Goal: Task Accomplishment & Management: Manage account settings

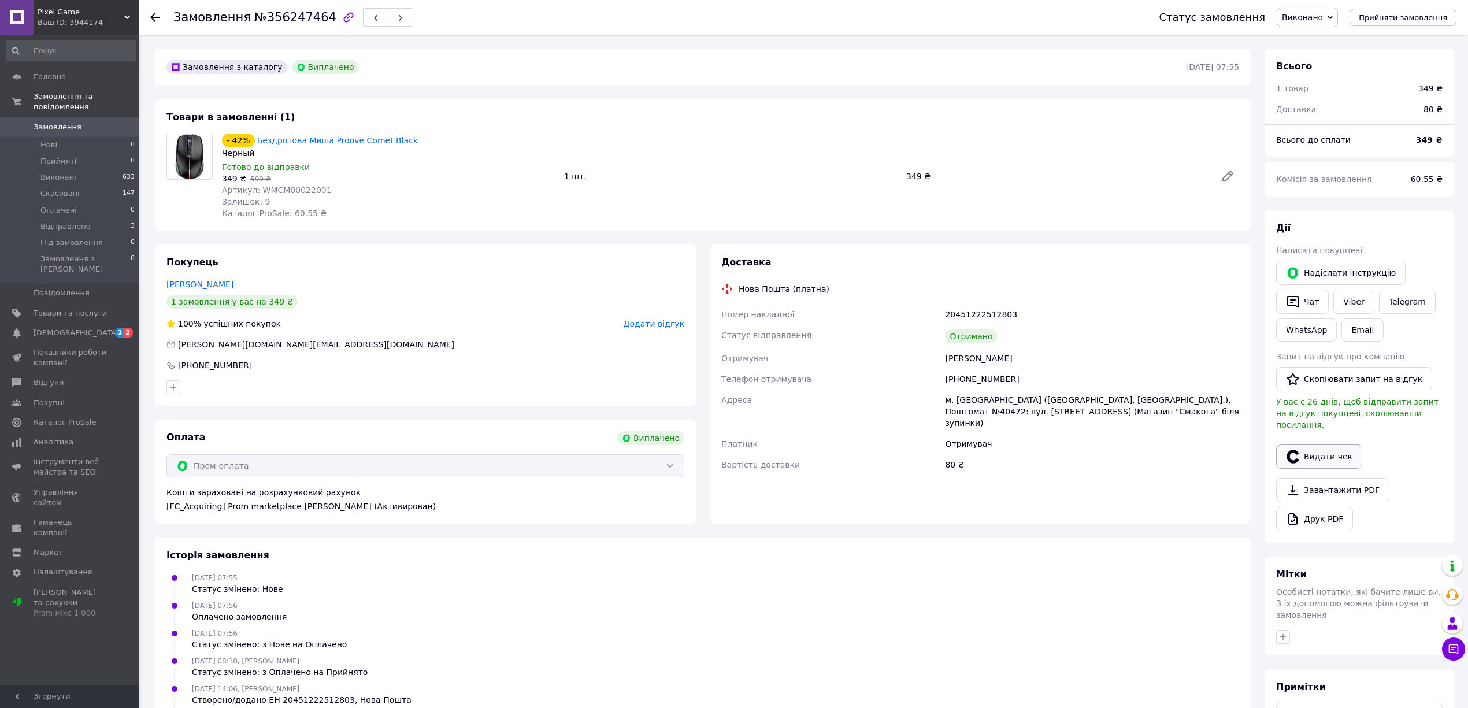
click at [1325, 444] on button "Видати чек" at bounding box center [1319, 456] width 86 height 24
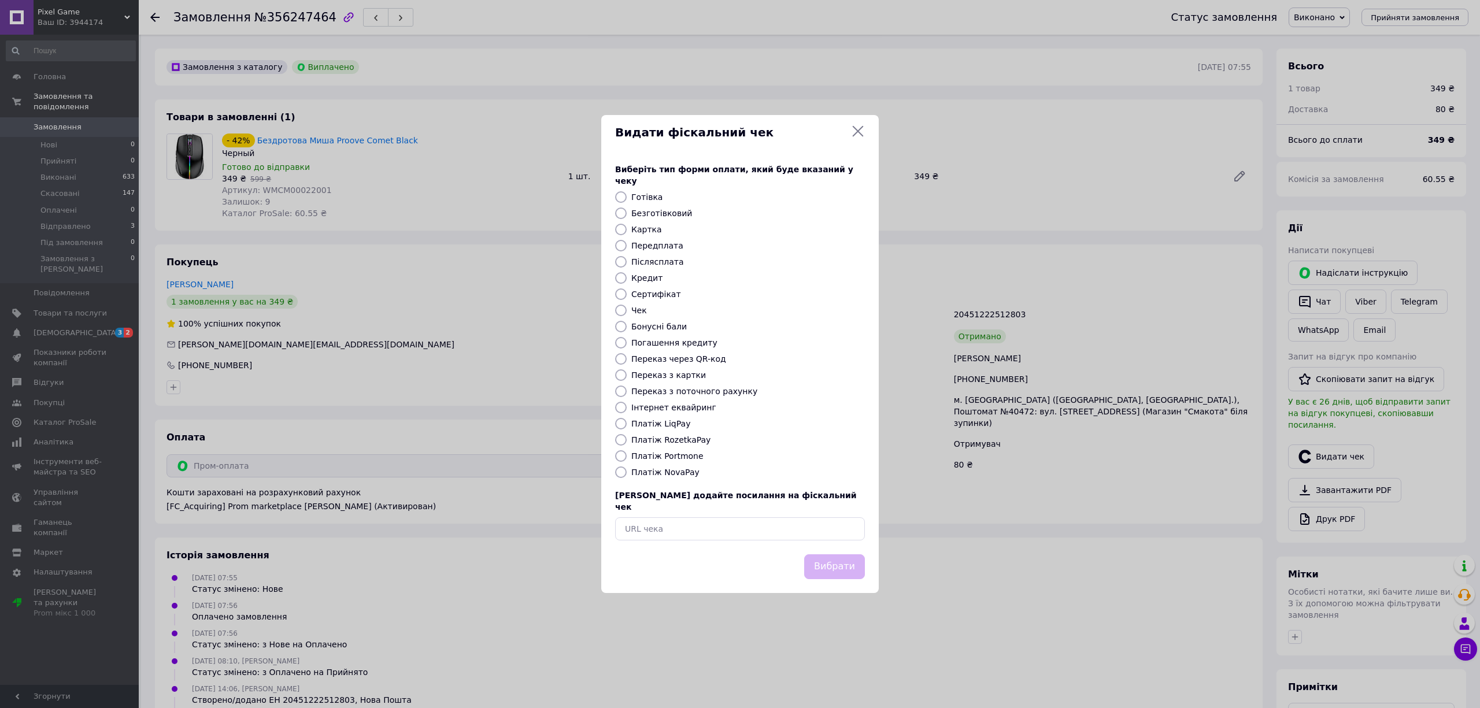
click at [676, 436] on label "Платіж RozetkaPay" at bounding box center [670, 439] width 79 height 9
click at [627, 436] on input "Платіж RozetkaPay" at bounding box center [621, 440] width 12 height 12
radio input "true"
click at [829, 555] on button "Вибрати" at bounding box center [834, 566] width 61 height 25
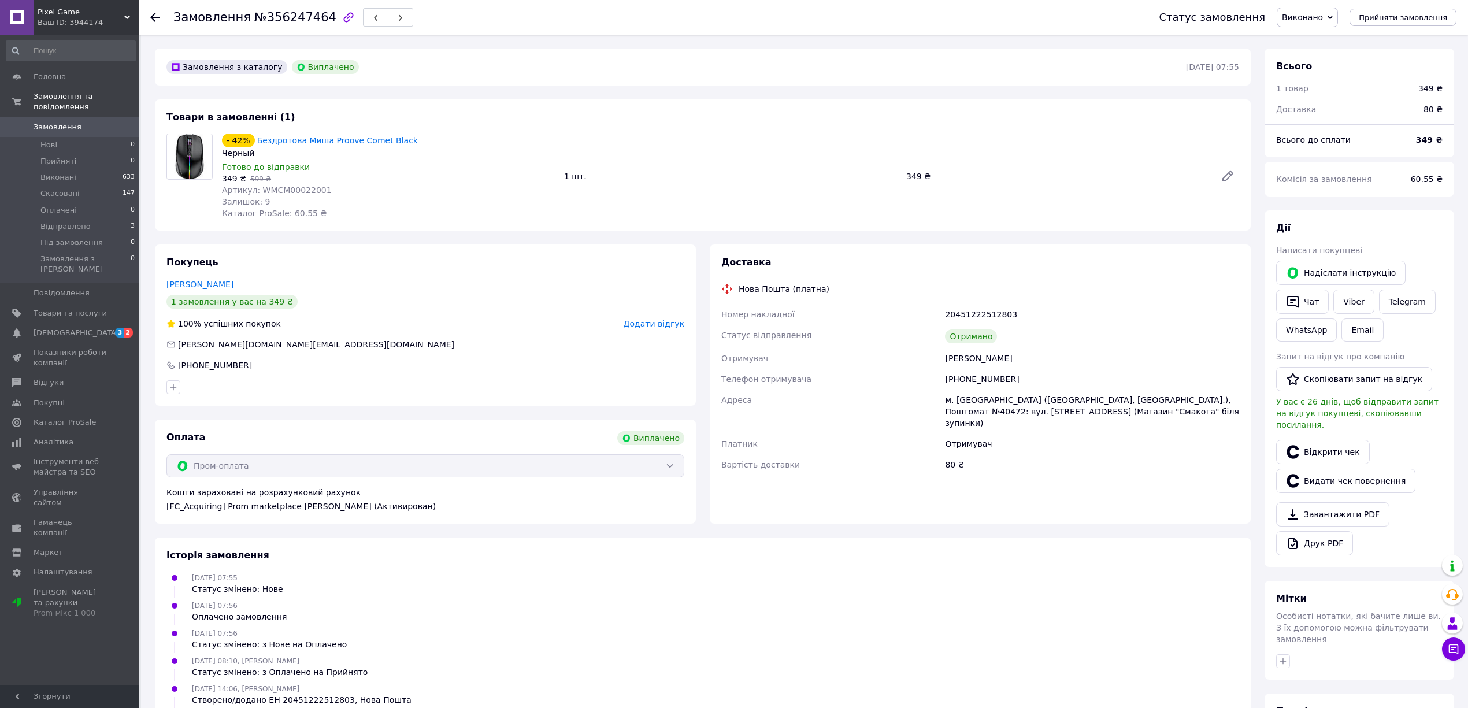
click at [149, 15] on div "Замовлення №356247464 Статус замовлення Виконано Прийнято Скасовано Оплачено Ві…" at bounding box center [803, 17] width 1329 height 35
click at [153, 14] on icon at bounding box center [154, 17] width 9 height 9
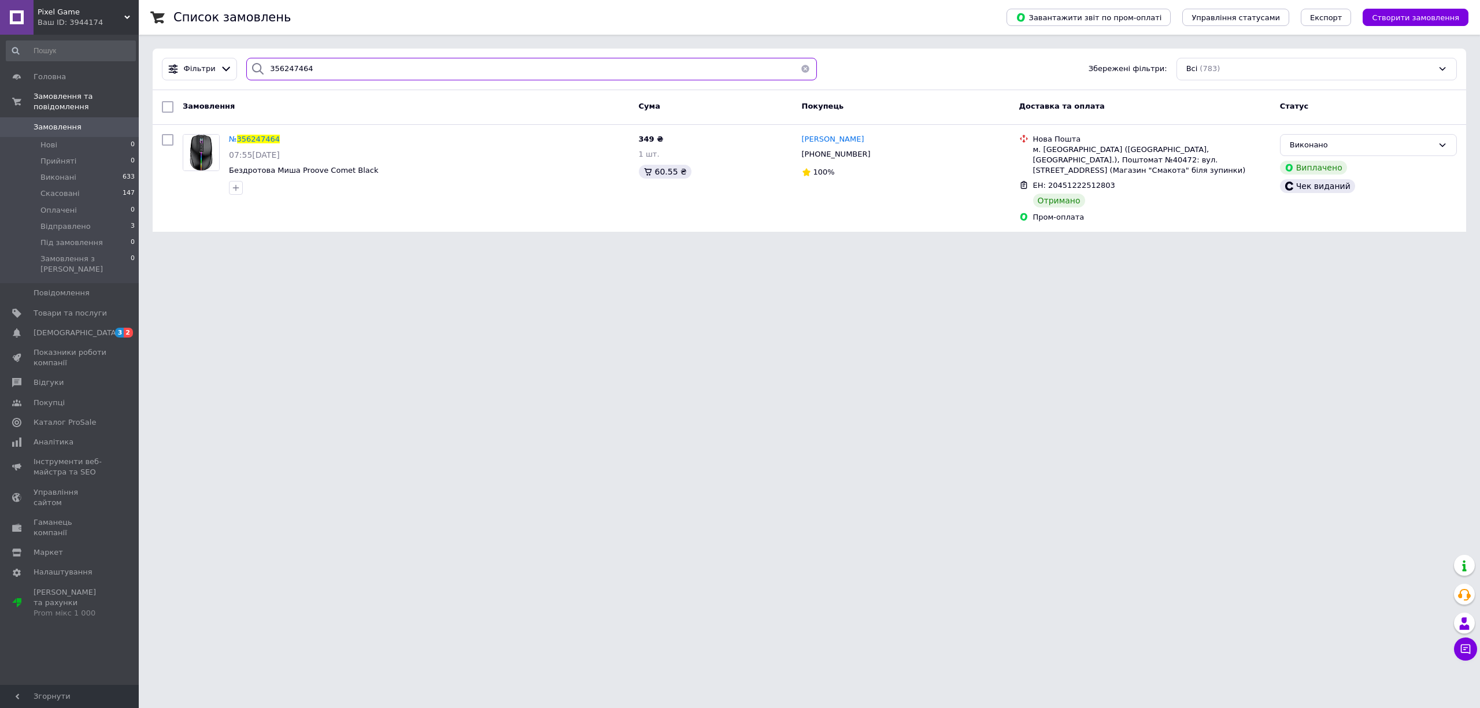
click at [329, 72] on input "356247464" at bounding box center [531, 69] width 570 height 23
paste input "584723"
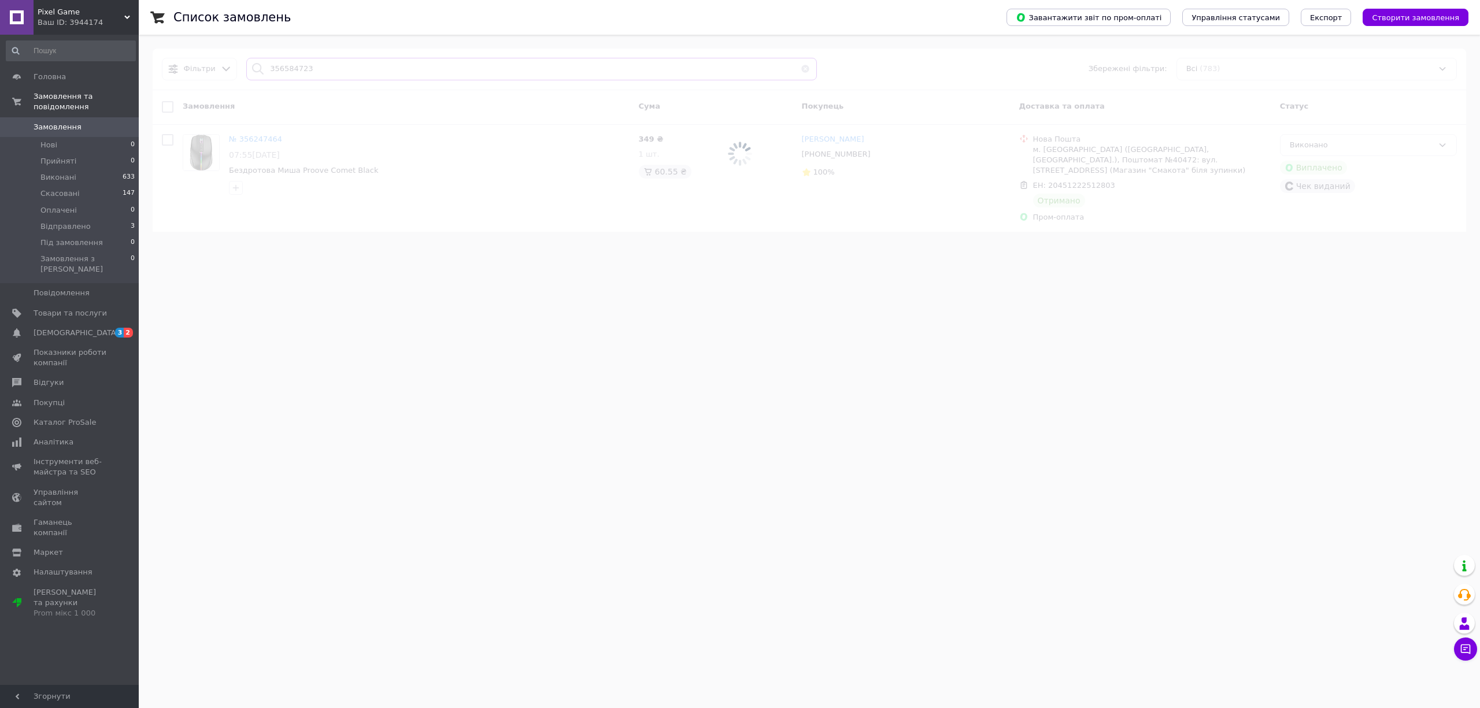
type input "356584723"
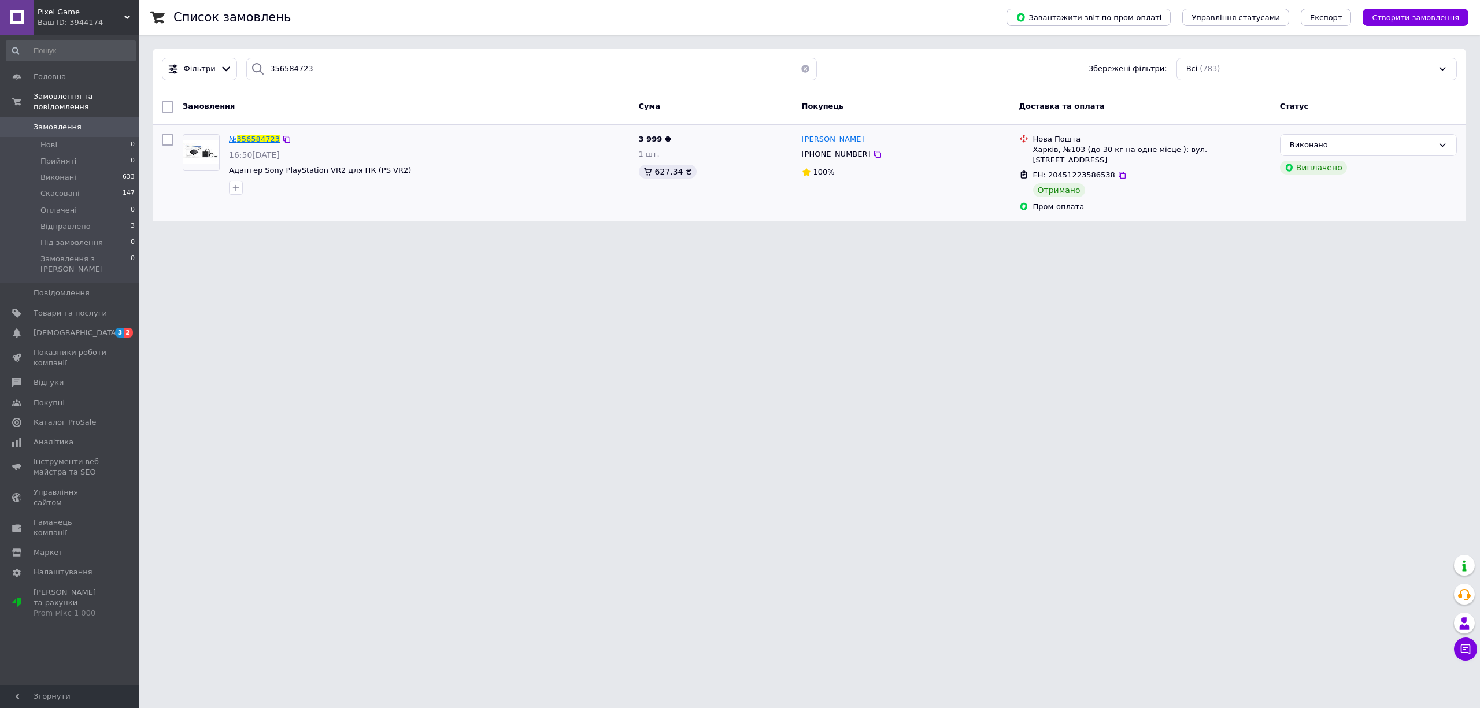
click at [243, 140] on span "356584723" at bounding box center [258, 139] width 43 height 9
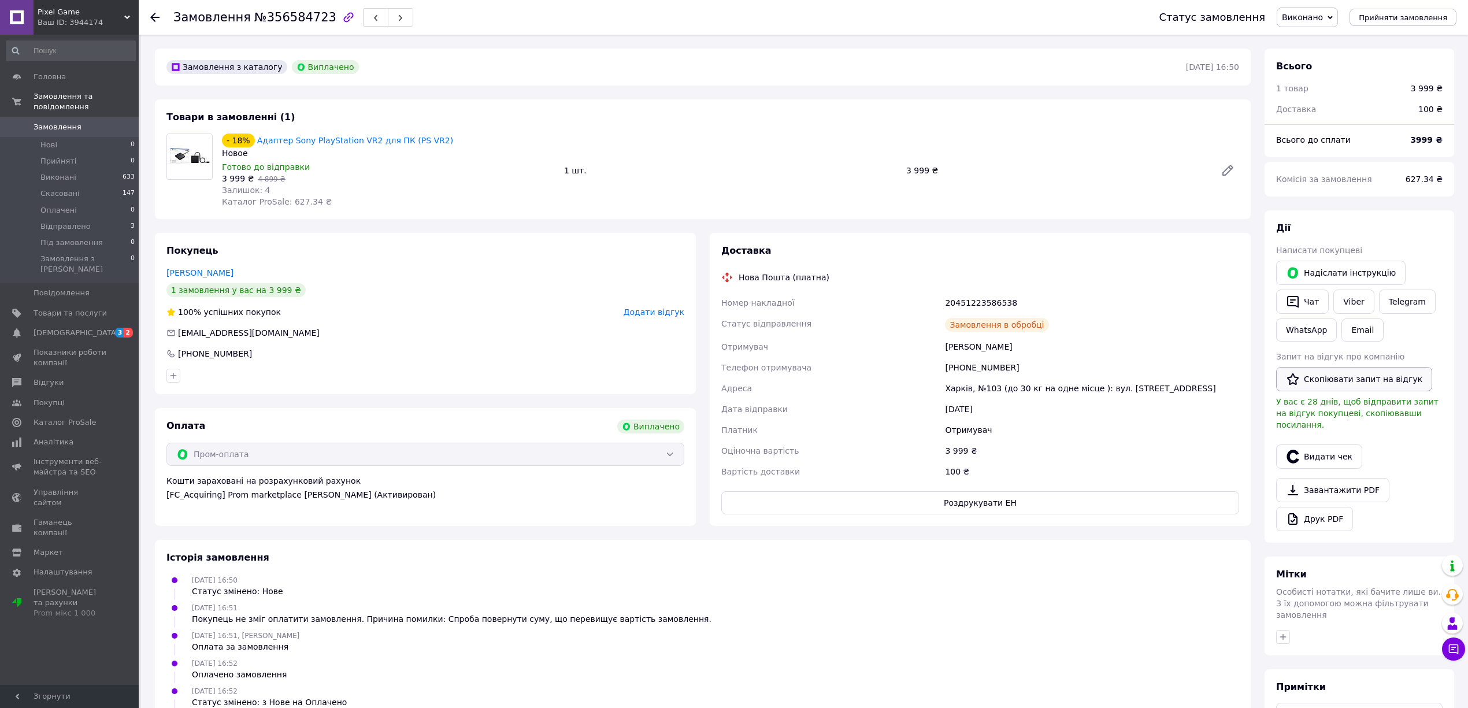
scroll to position [9, 0]
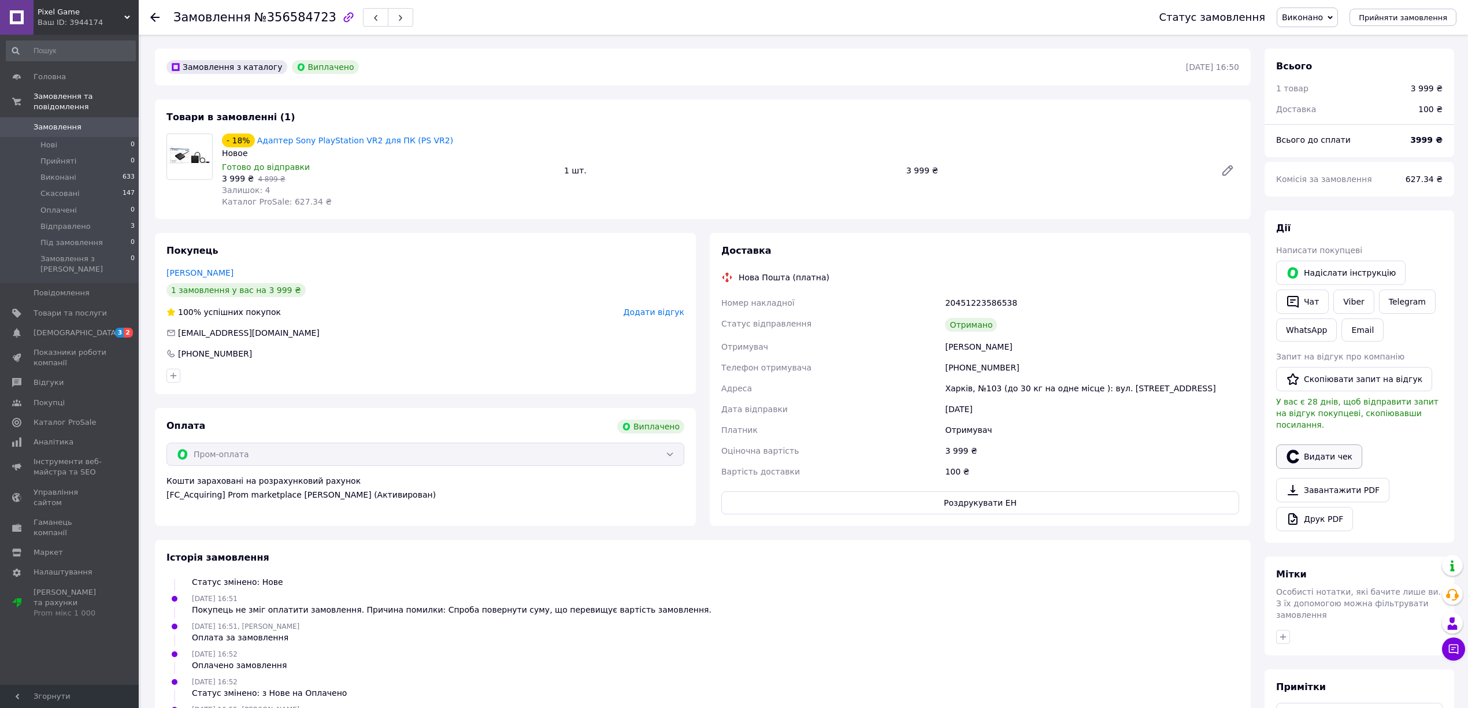
click at [1323, 447] on button "Видати чек" at bounding box center [1319, 456] width 86 height 24
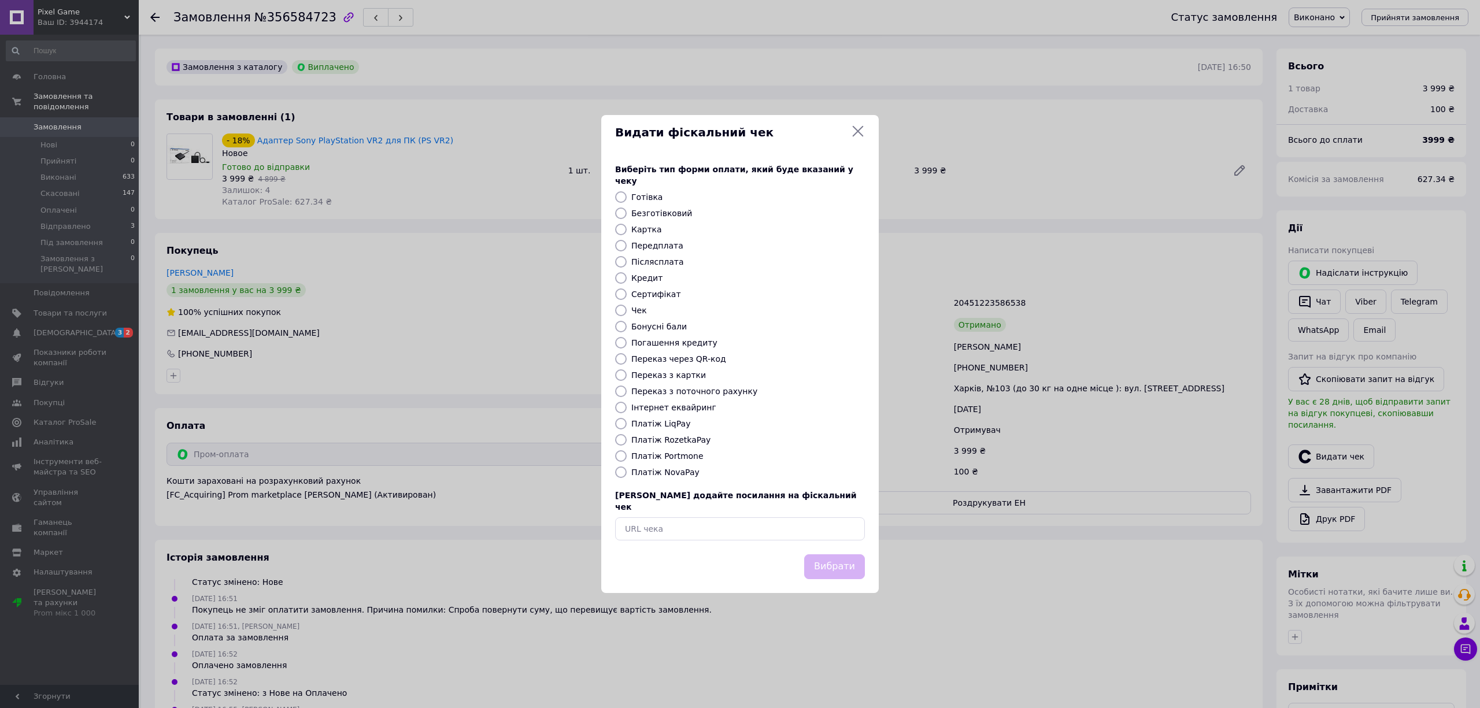
click at [666, 440] on label "Платіж RozetkaPay" at bounding box center [670, 439] width 79 height 9
click at [627, 440] on input "Платіж RozetkaPay" at bounding box center [621, 440] width 12 height 12
radio input "true"
click at [822, 555] on button "Вибрати" at bounding box center [834, 566] width 61 height 25
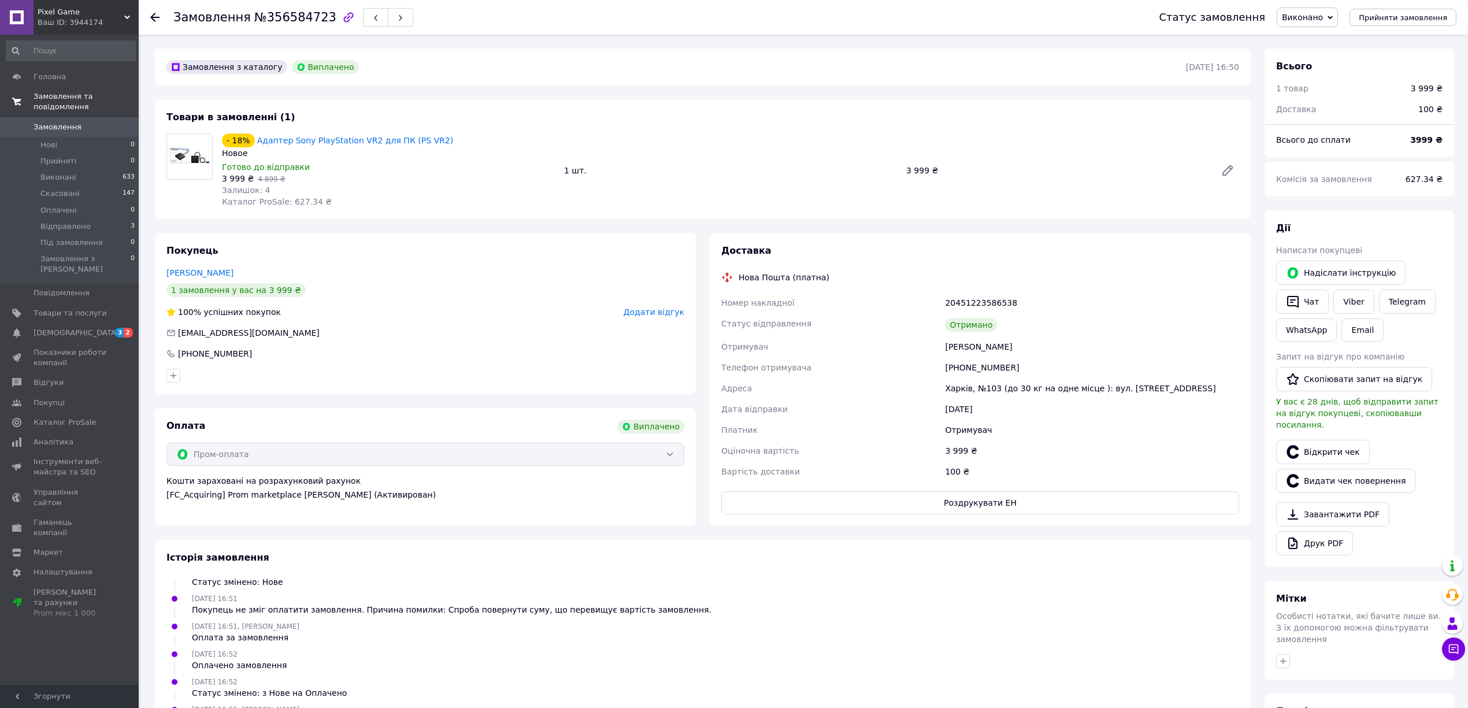
click at [65, 93] on span "Замовлення та повідомлення" at bounding box center [86, 101] width 105 height 21
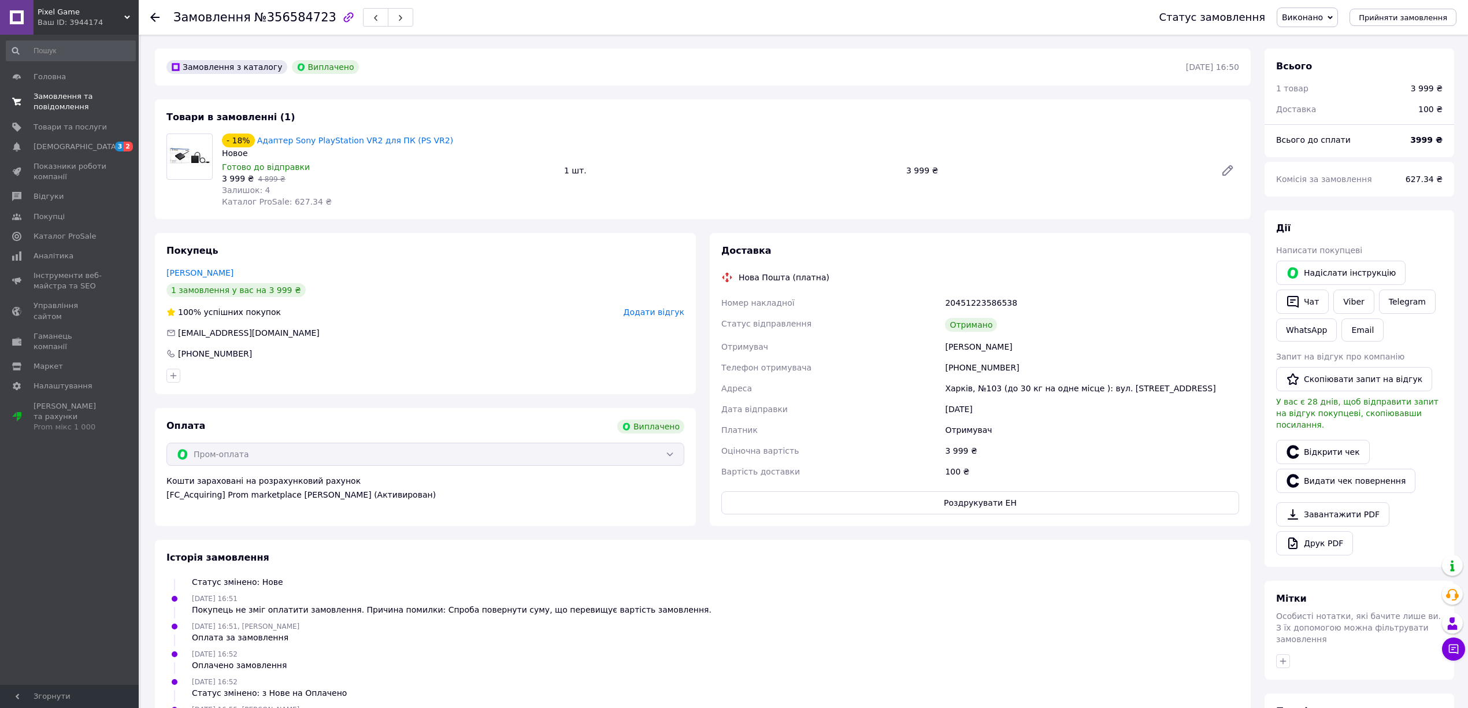
click at [70, 89] on link "Замовлення та повідомлення 0 0" at bounding box center [71, 102] width 142 height 30
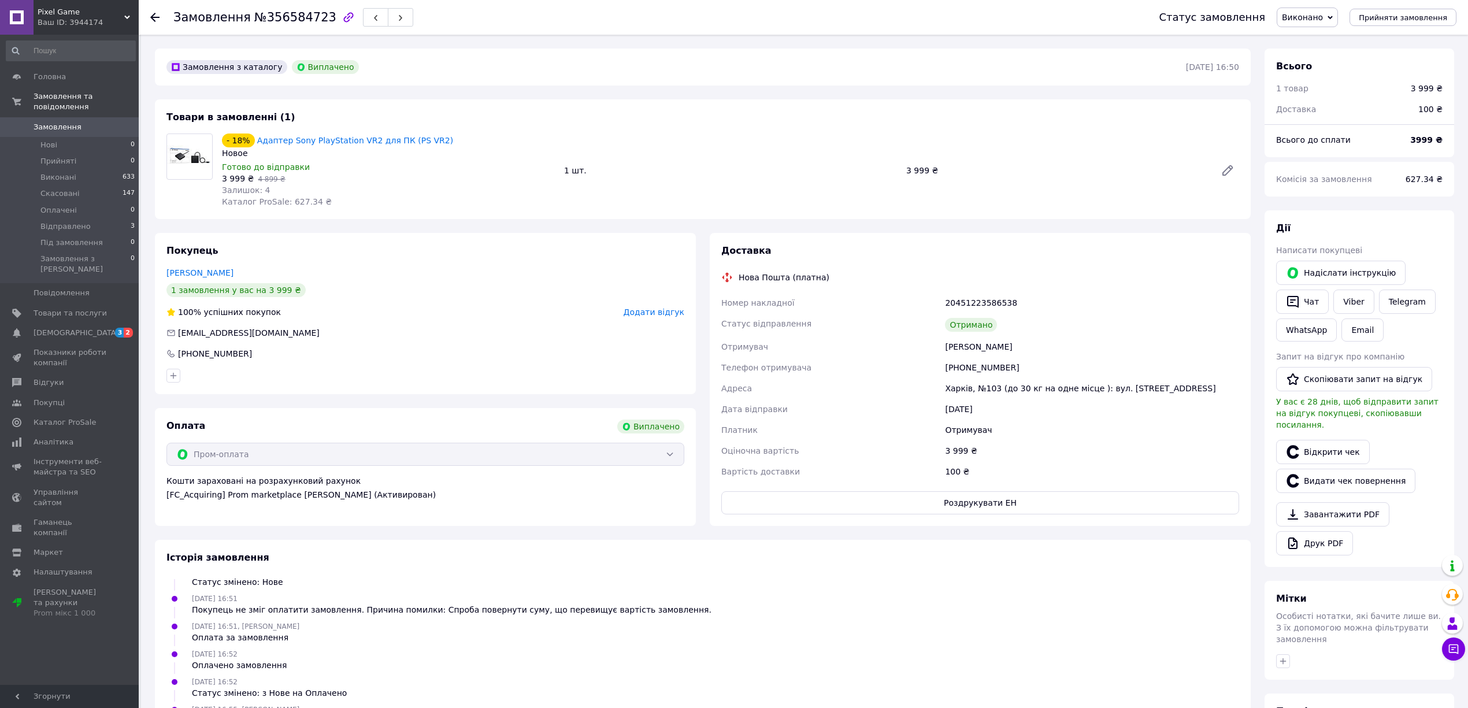
click at [81, 117] on link "Замовлення 0" at bounding box center [71, 127] width 142 height 20
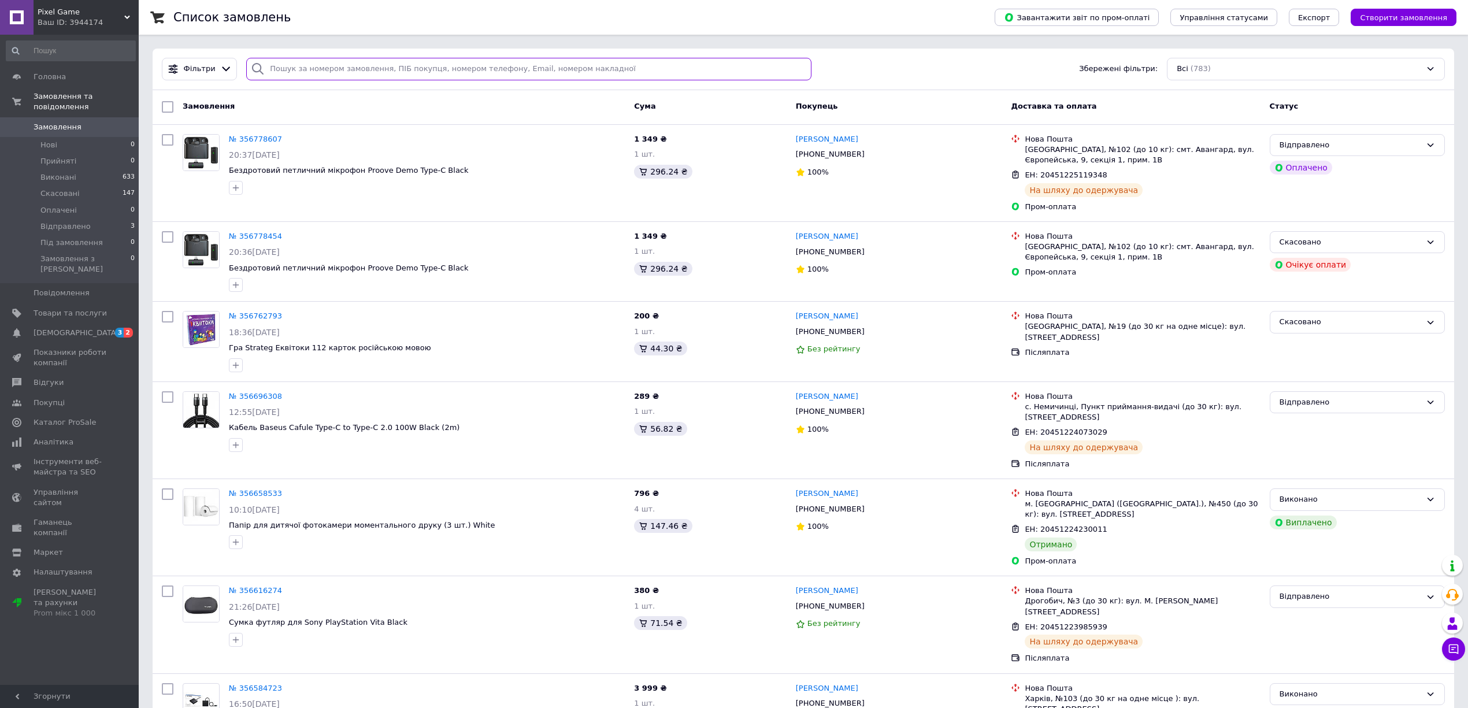
click at [283, 63] on input "search" at bounding box center [528, 69] width 565 height 23
paste input "356658533"
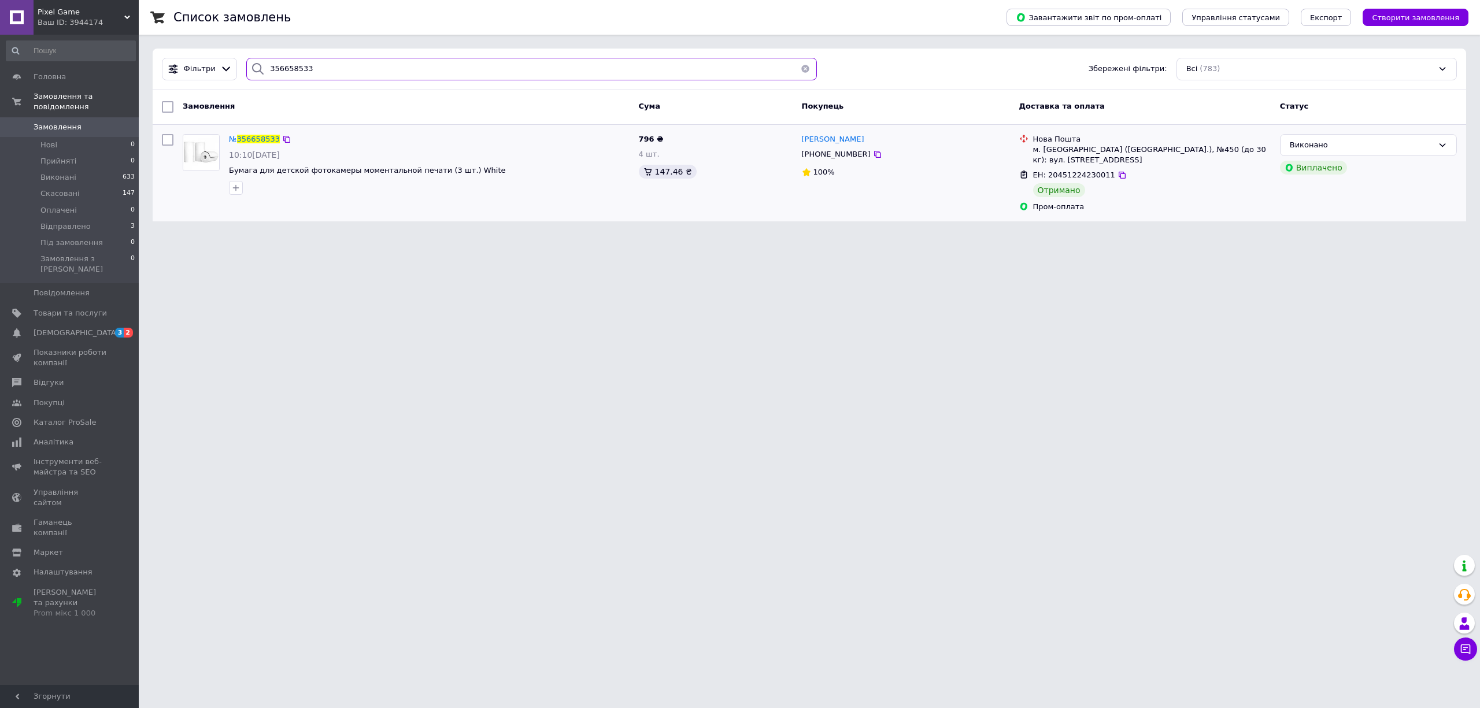
type input "356658533"
click at [1134, 169] on div "ЕН: 20451224230011" at bounding box center [1152, 175] width 240 height 13
click at [311, 139] on div "№ 356658533" at bounding box center [429, 139] width 403 height 13
click at [260, 138] on span "356658533" at bounding box center [258, 139] width 43 height 9
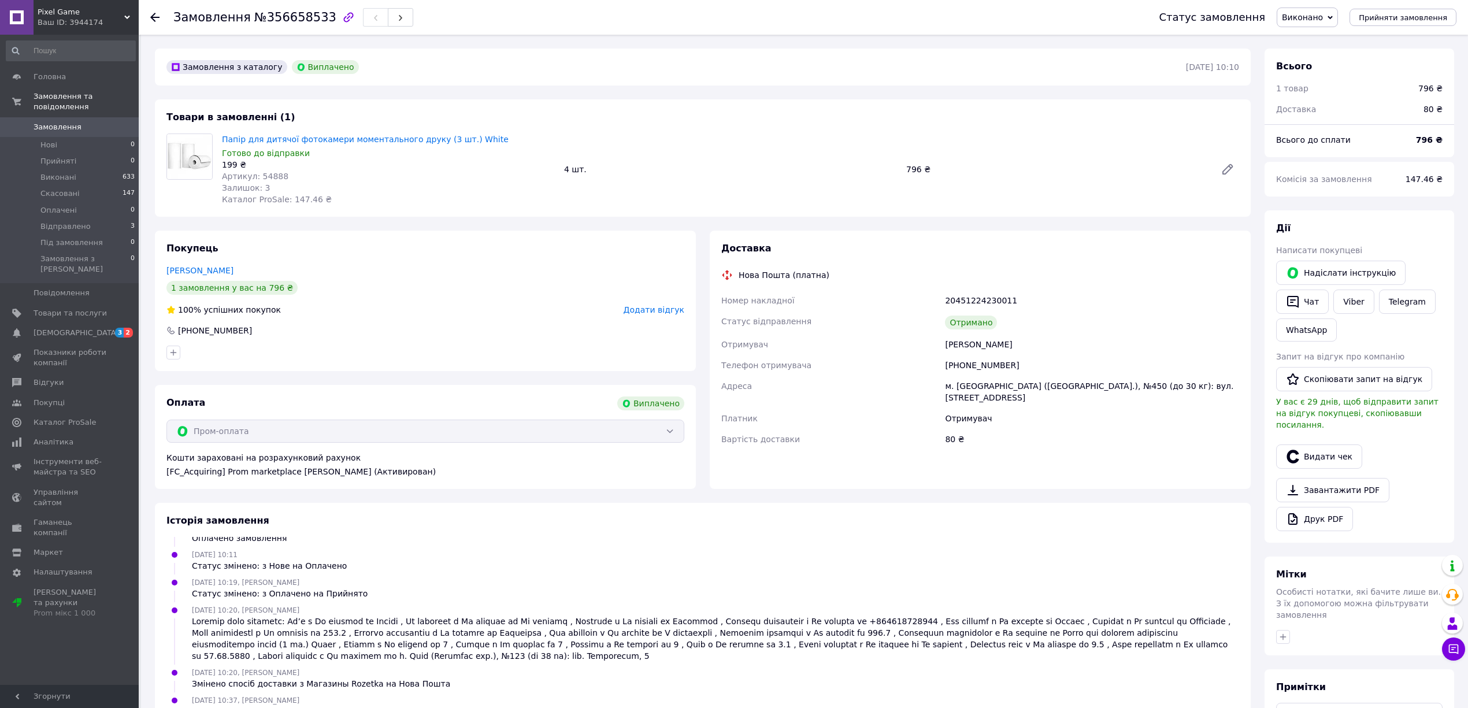
click at [52, 122] on span "Замовлення" at bounding box center [58, 127] width 48 height 10
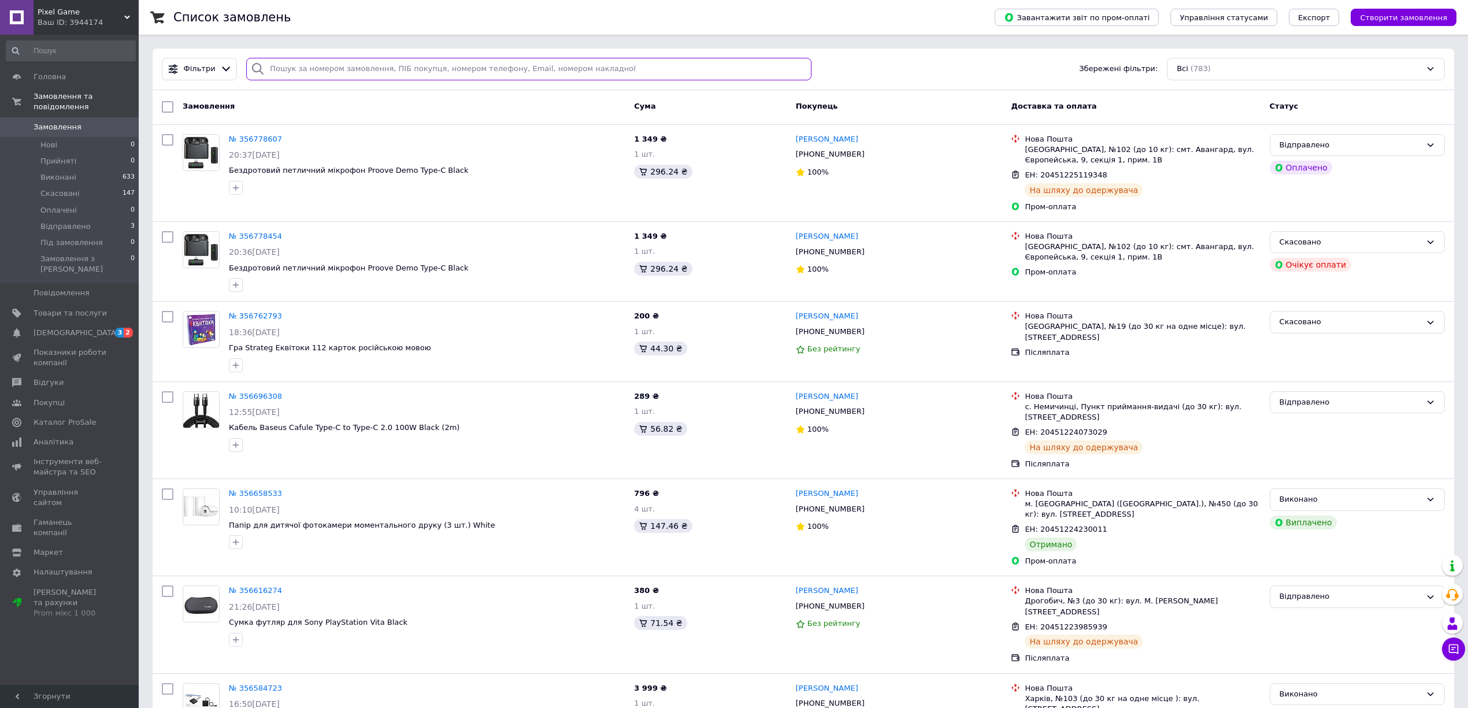
click at [333, 72] on input "search" at bounding box center [528, 69] width 565 height 23
paste input "20451223586538"
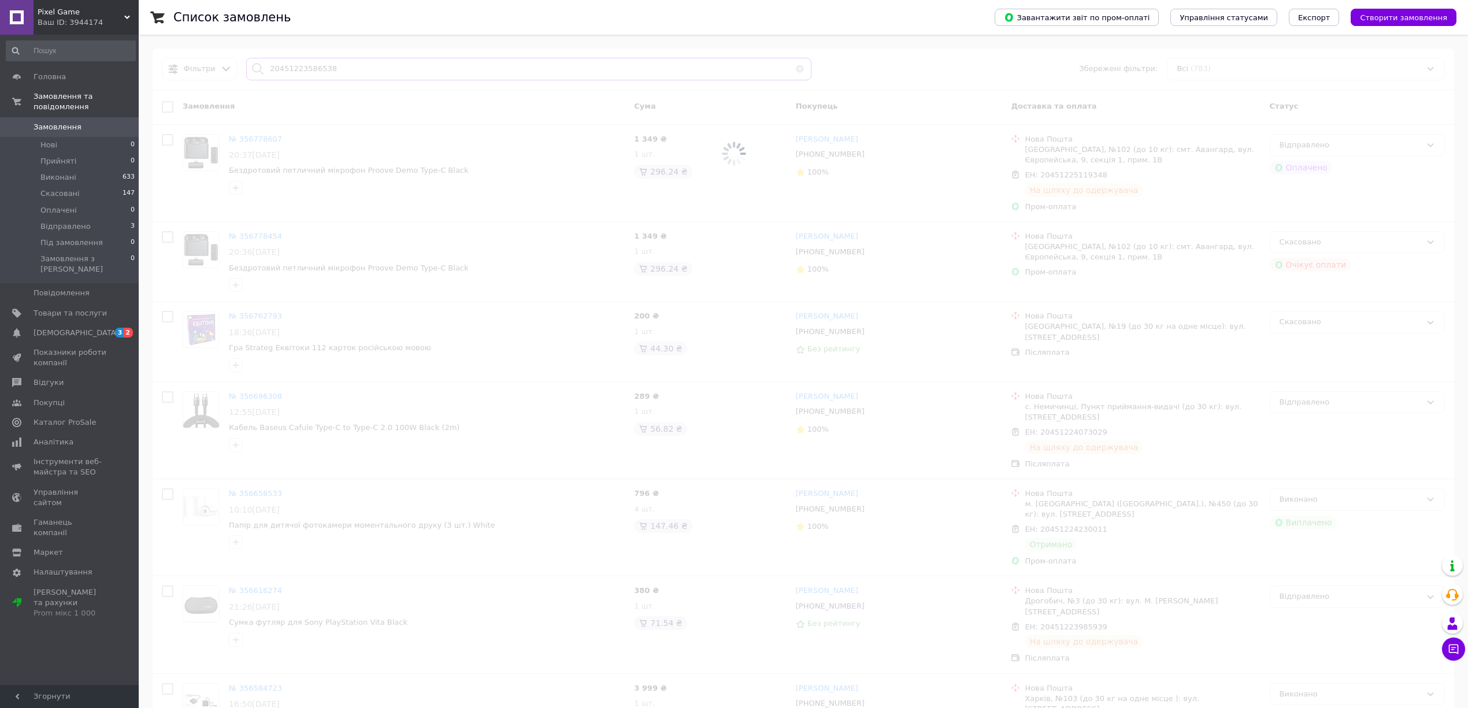
type input "20451223586538"
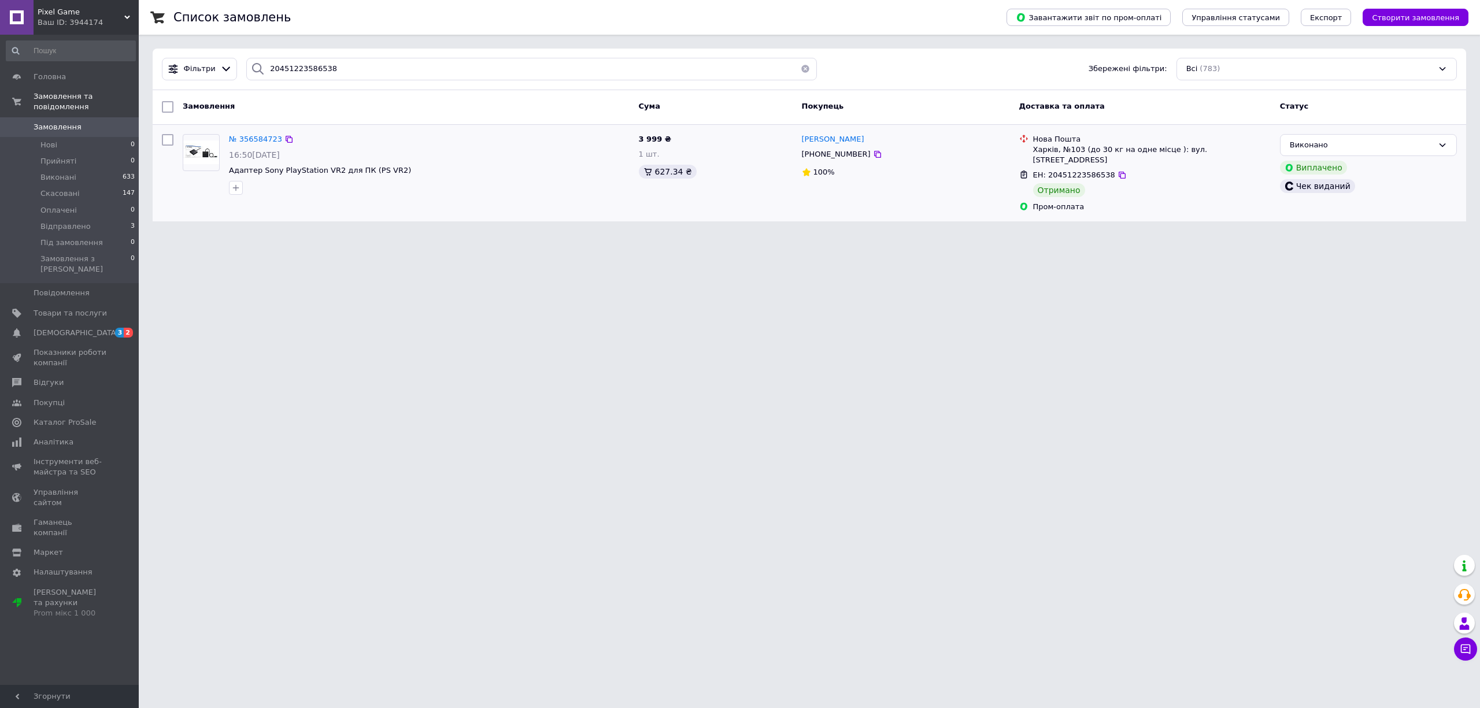
click at [257, 130] on div "№ 356584723 16:50[DATE] Адаптер Sony PlayStation VR2 для ПК (PS VR2)" at bounding box center [429, 164] width 410 height 70
click at [253, 139] on span "№ 356584723" at bounding box center [255, 139] width 53 height 9
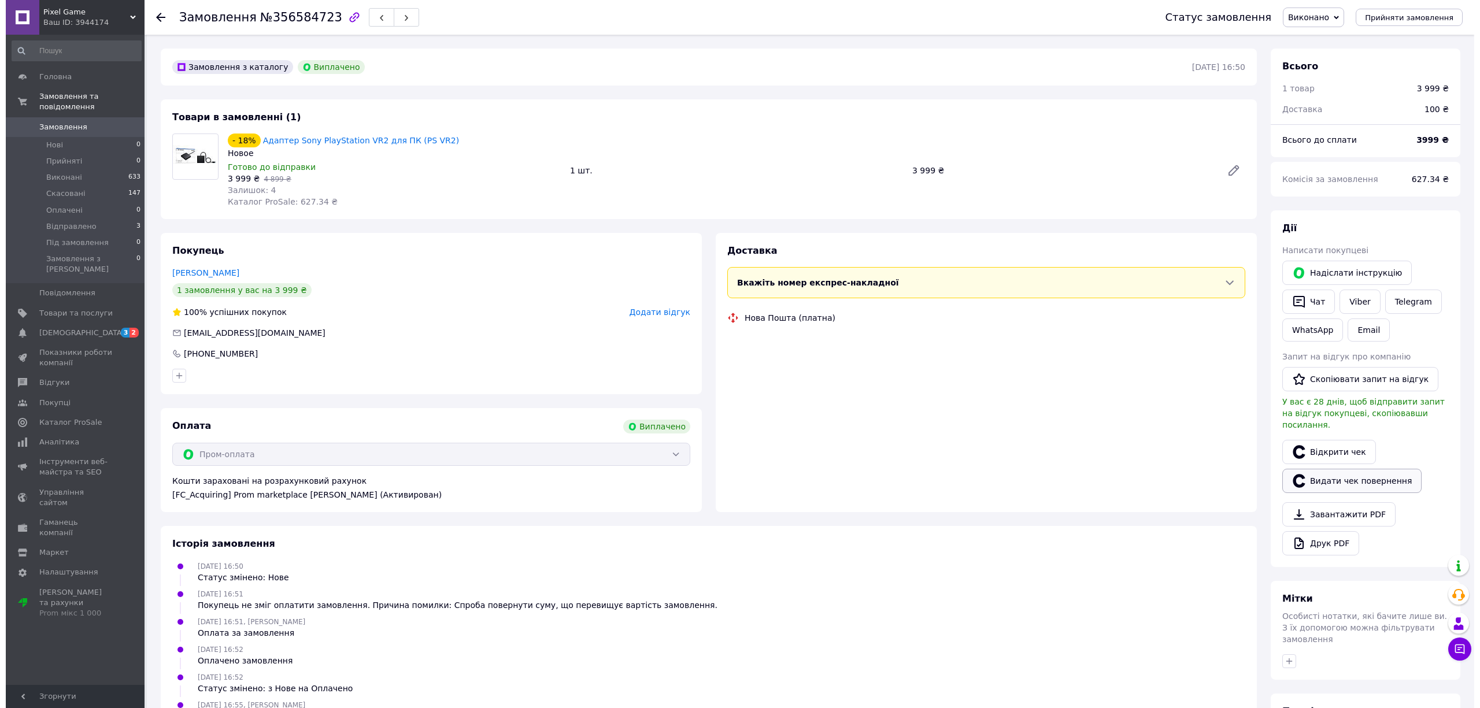
scroll to position [37, 0]
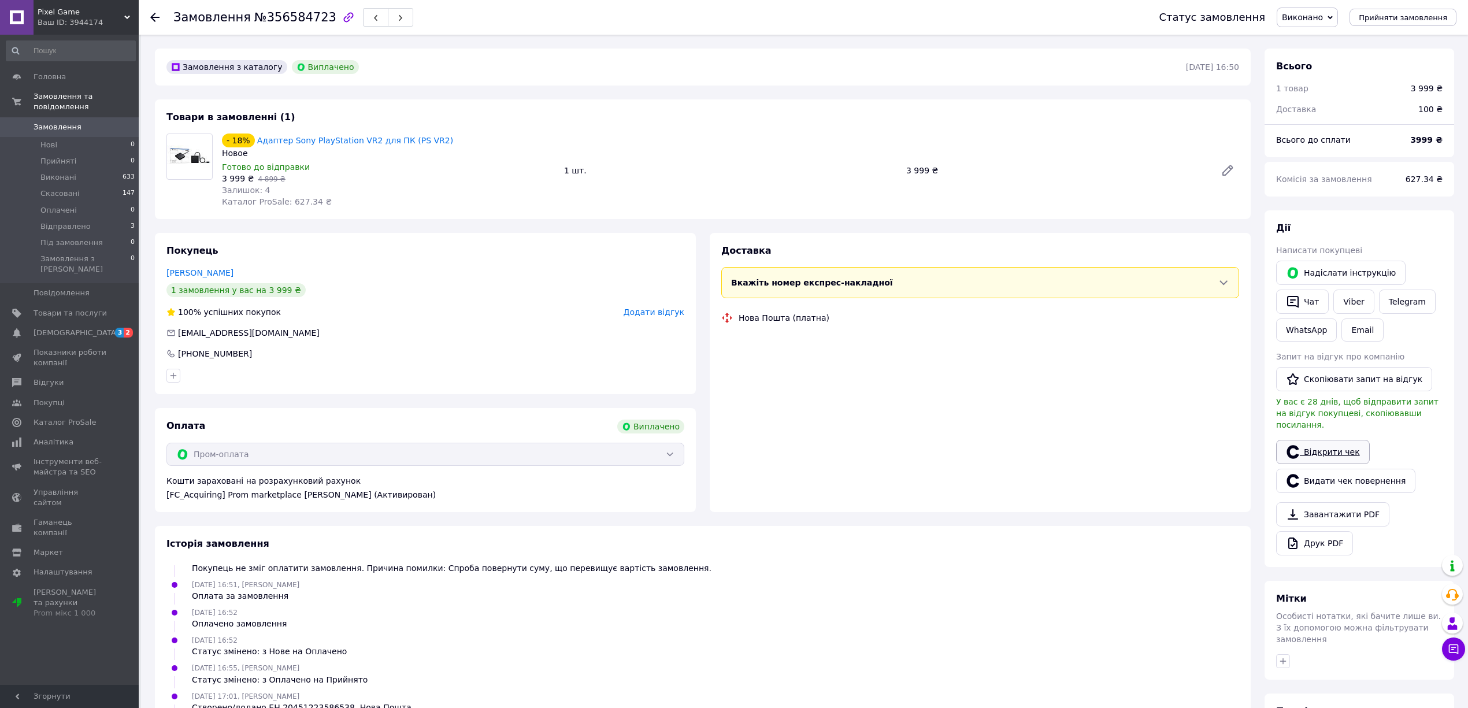
click at [1324, 444] on link "Відкрити чек" at bounding box center [1323, 452] width 94 height 24
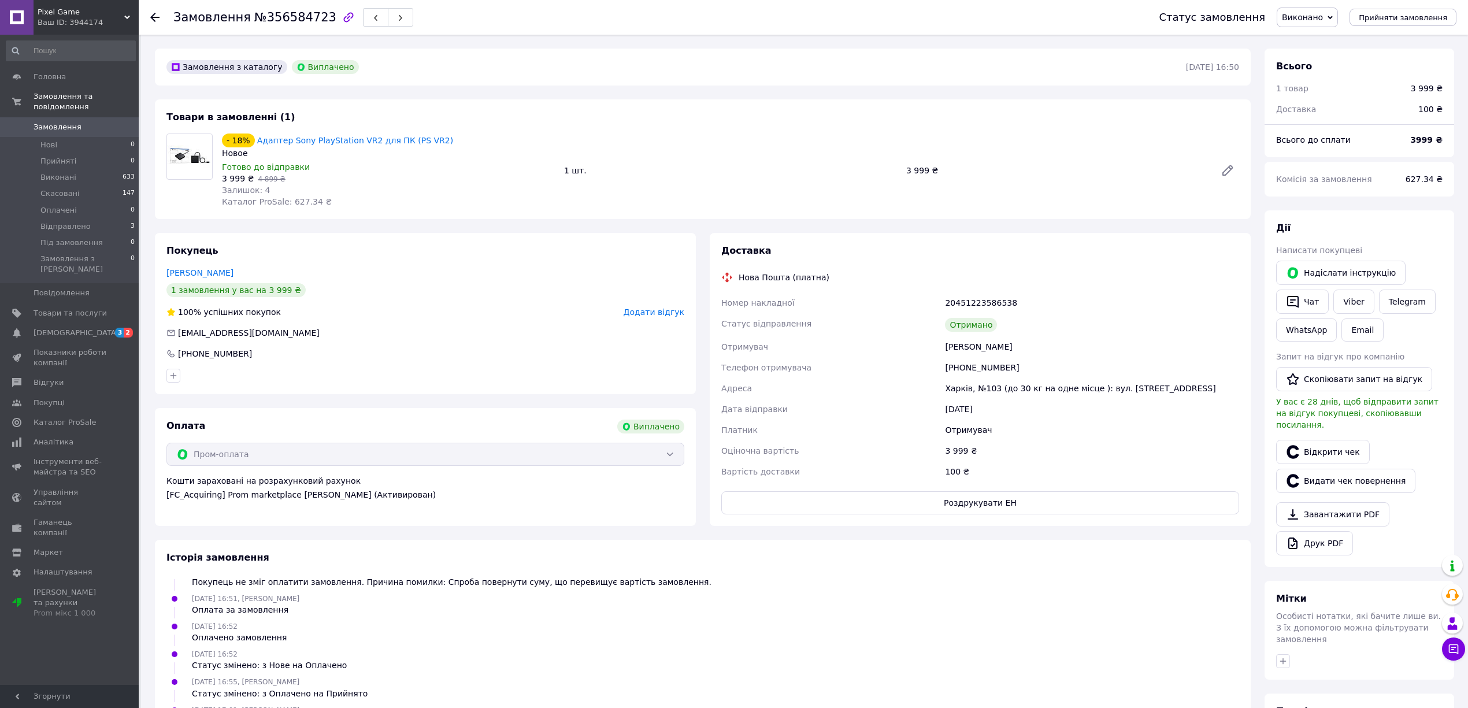
click at [58, 122] on span "Замовлення" at bounding box center [58, 127] width 48 height 10
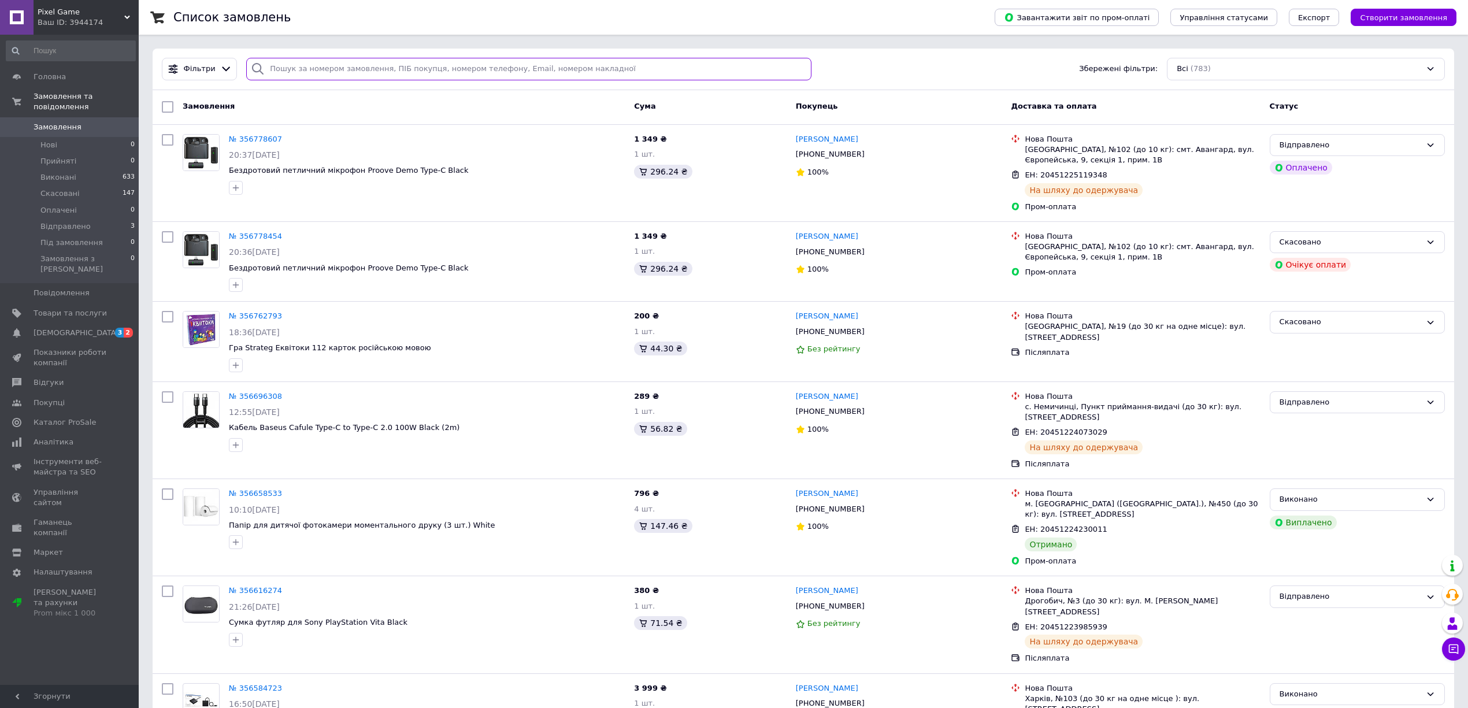
click at [336, 64] on input "search" at bounding box center [528, 69] width 565 height 23
paste input "356247464"
type input "356247464"
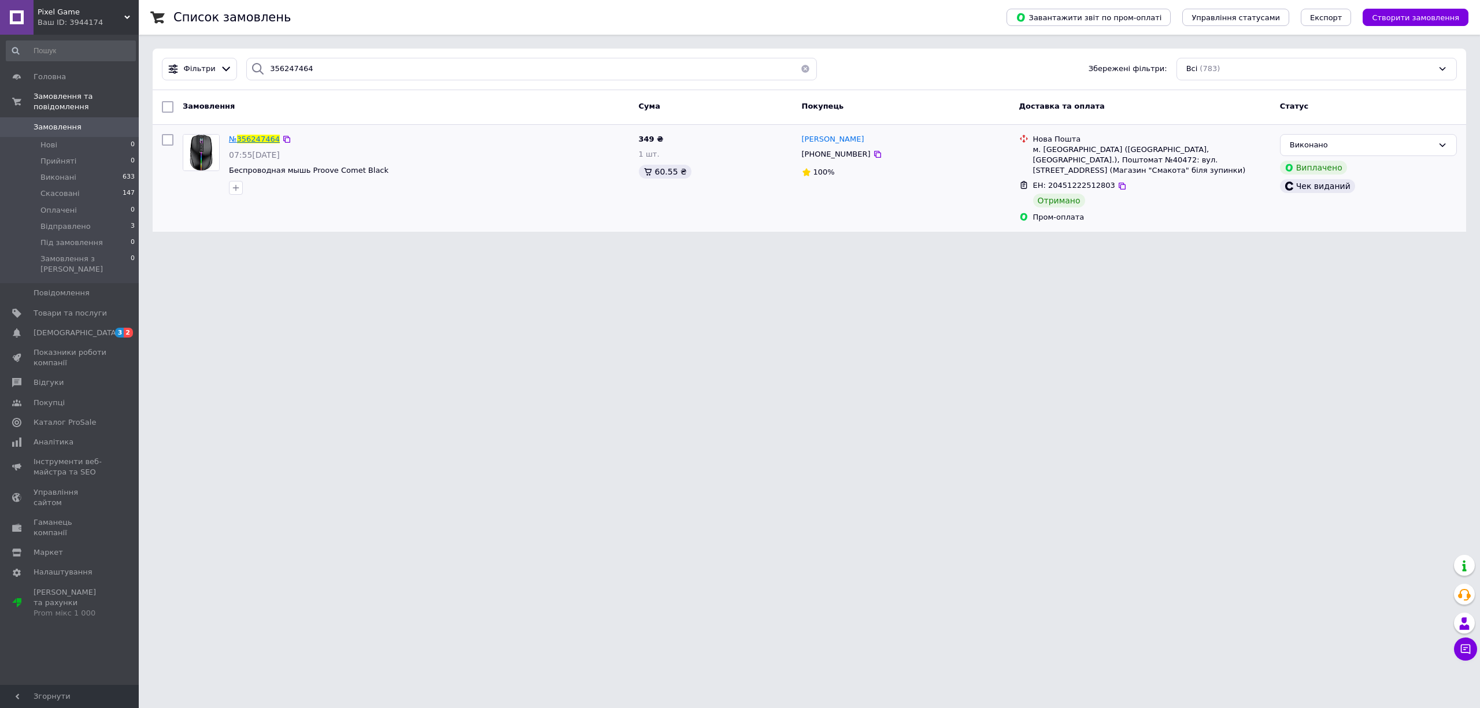
click at [244, 136] on span "356247464" at bounding box center [258, 139] width 43 height 9
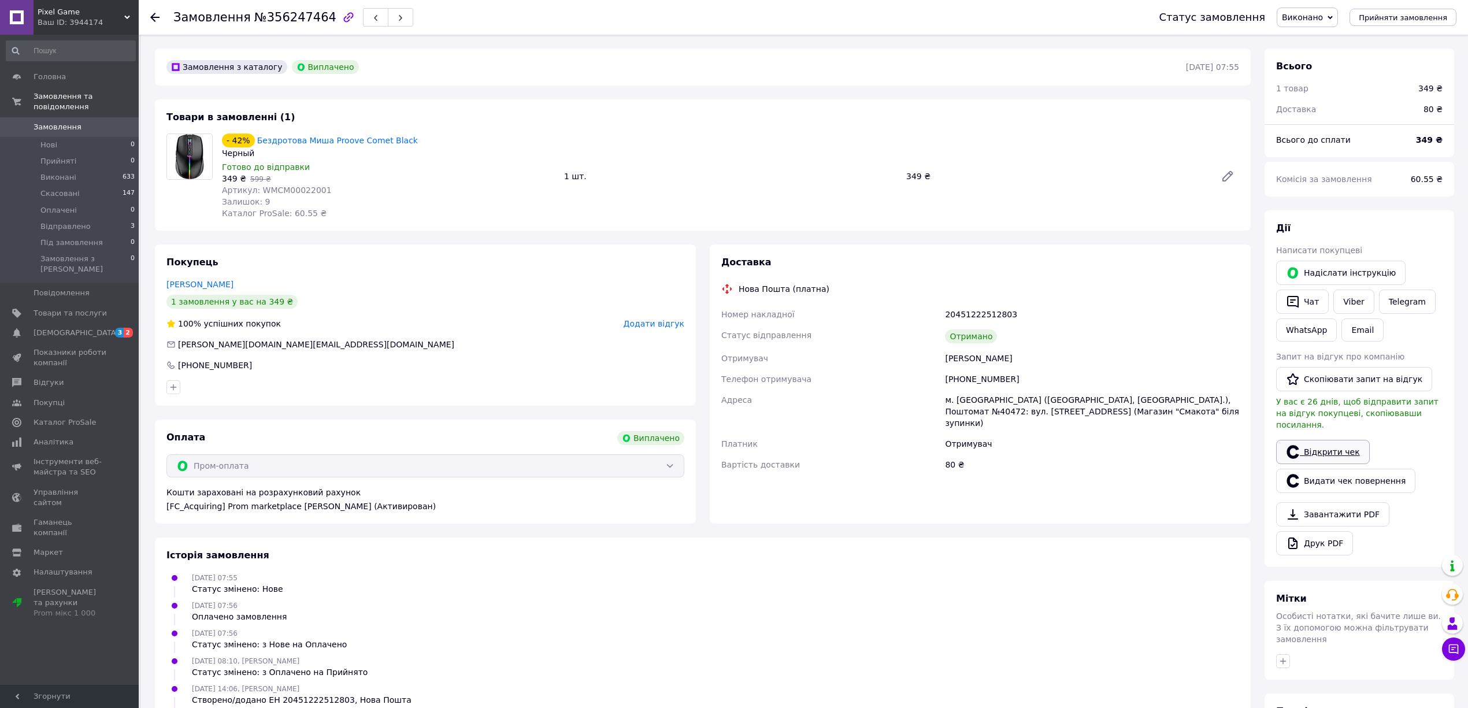
click at [1332, 447] on link "Відкрити чек" at bounding box center [1323, 452] width 94 height 24
click at [68, 117] on link "Замовлення 0" at bounding box center [71, 127] width 142 height 20
